Goal: Task Accomplishment & Management: Use online tool/utility

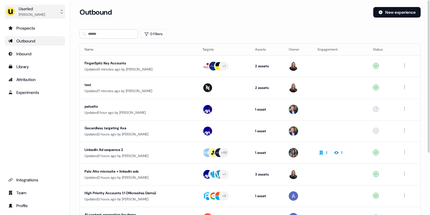
click at [30, 12] on div "Marcus Cousins" at bounding box center [32, 15] width 26 height 6
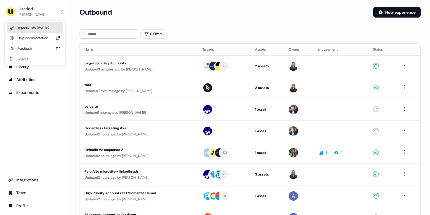
click at [20, 29] on div "Impersonate (Admin)" at bounding box center [35, 27] width 56 height 11
